Goal: Information Seeking & Learning: Find specific fact

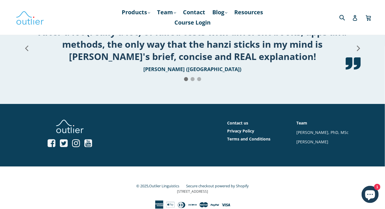
scroll to position [741, 0]
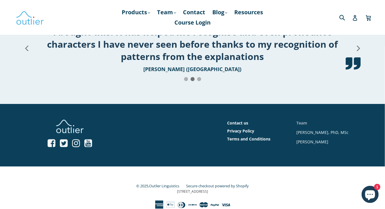
click at [302, 125] on link "Team" at bounding box center [302, 122] width 11 height 5
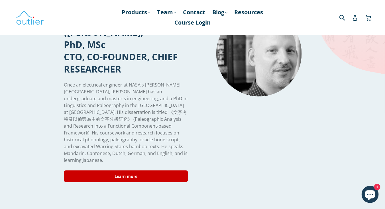
scroll to position [57, 0]
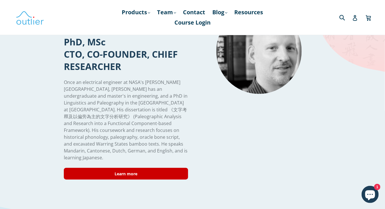
drag, startPoint x: 65, startPoint y: 72, endPoint x: 137, endPoint y: 146, distance: 103.3
click at [137, 146] on p "Once an electrical engineer at NASA's Johnson Space Center, Ash has an undergra…" at bounding box center [126, 120] width 125 height 82
click at [131, 121] on span "Once an electrical engineer at NASA's Johnson Space Center, Ash has an undergra…" at bounding box center [126, 120] width 124 height 82
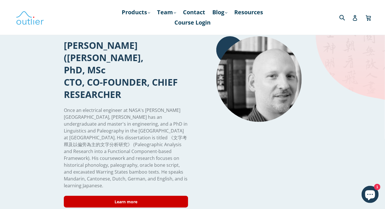
scroll to position [29, 0]
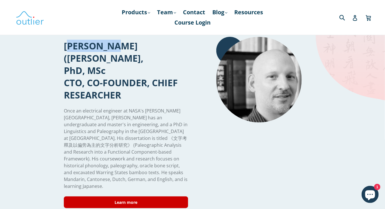
drag, startPoint x: 67, startPoint y: 46, endPoint x: 114, endPoint y: 48, distance: 47.1
click at [114, 48] on h1 "Ash Henson (李艾希), PhD, MSc CTO, CO-FOUNDER, CHIEF RESEARCHER" at bounding box center [126, 70] width 125 height 61
click at [131, 48] on h1 "Ash Henson (李艾希), PhD, MSc CTO, CO-FOUNDER, CHIEF RESEARCHER" at bounding box center [126, 70] width 125 height 61
drag, startPoint x: 120, startPoint y: 45, endPoint x: 147, endPoint y: 46, distance: 27.4
click at [147, 46] on h1 "Ash Henson (李艾希), PhD, MSc CTO, CO-FOUNDER, CHIEF RESEARCHER" at bounding box center [126, 70] width 125 height 61
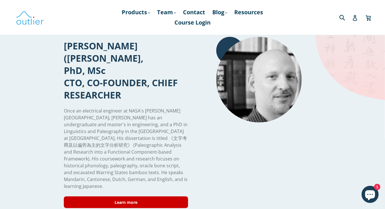
click at [113, 46] on h1 "Ash Henson (李艾希), PhD, MSc CTO, CO-FOUNDER, CHIEF RESEARCHER" at bounding box center [126, 70] width 125 height 61
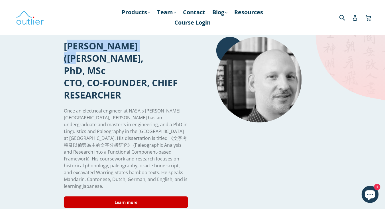
drag, startPoint x: 153, startPoint y: 46, endPoint x: 152, endPoint y: 43, distance: 3.9
copy h1 "Ash Henson (李艾希)"
click at [97, 50] on h1 "Ash Henson (李艾希), PhD, MSc CTO, CO-FOUNDER, CHIEF RESEARCHER" at bounding box center [126, 70] width 125 height 61
drag, startPoint x: 63, startPoint y: 46, endPoint x: 116, endPoint y: 45, distance: 52.5
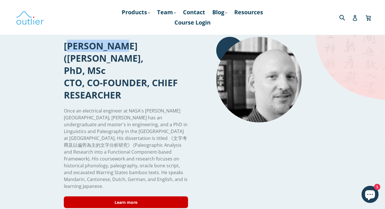
copy h1 "Ash Henson"
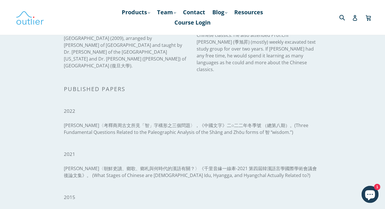
scroll to position [456, 0]
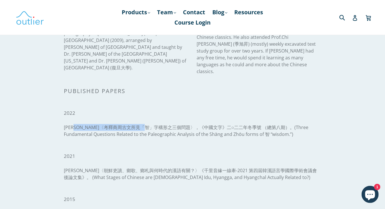
drag, startPoint x: 84, startPoint y: 103, endPoint x: 169, endPoint y: 100, distance: 85.9
click at [169, 124] on span "[PERSON_NAME]〈考釋商周古文所見「智」字構形之三個問題〉，《中國文字》二○二二年冬季號 （總第八期）。(" at bounding box center [180, 127] width 232 height 6
copy span "考釋商周古文所見「智」字構形之三個問題"
